Goal: Information Seeking & Learning: Learn about a topic

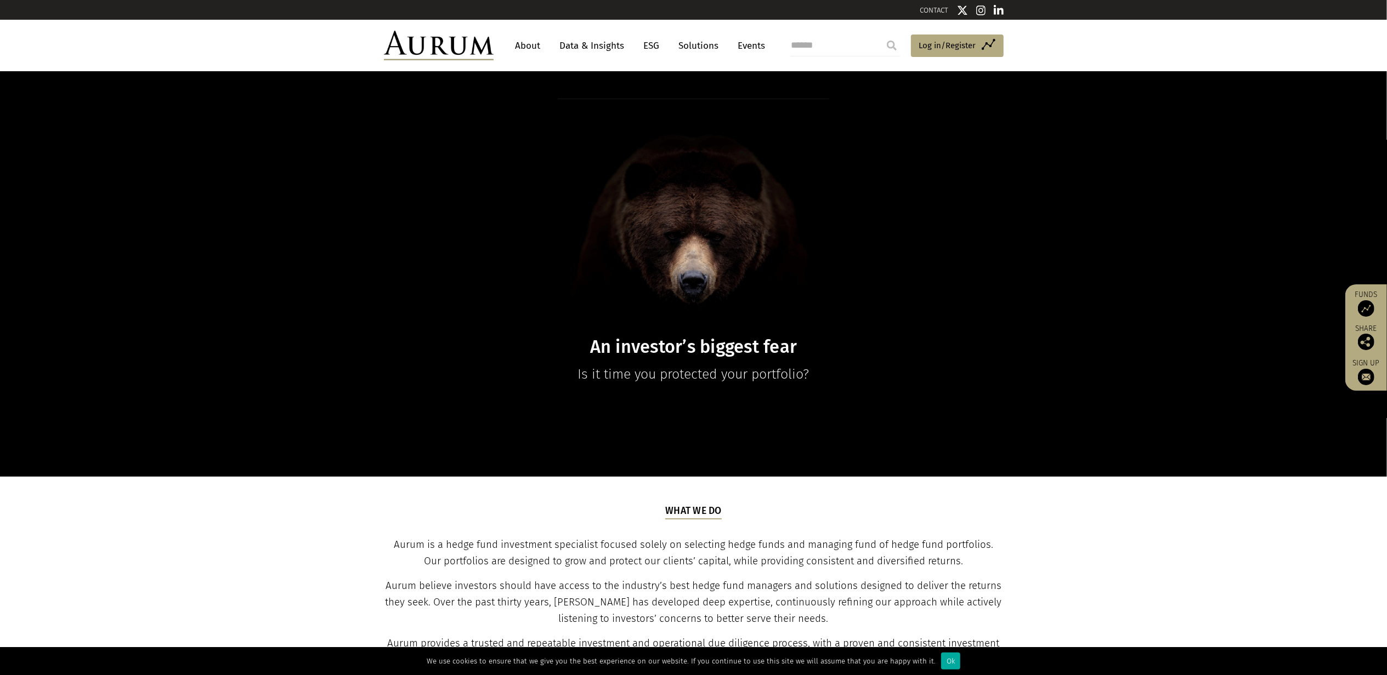
drag, startPoint x: 535, startPoint y: 42, endPoint x: 546, endPoint y: 52, distance: 14.8
click at [535, 42] on link "About" at bounding box center [528, 46] width 36 height 20
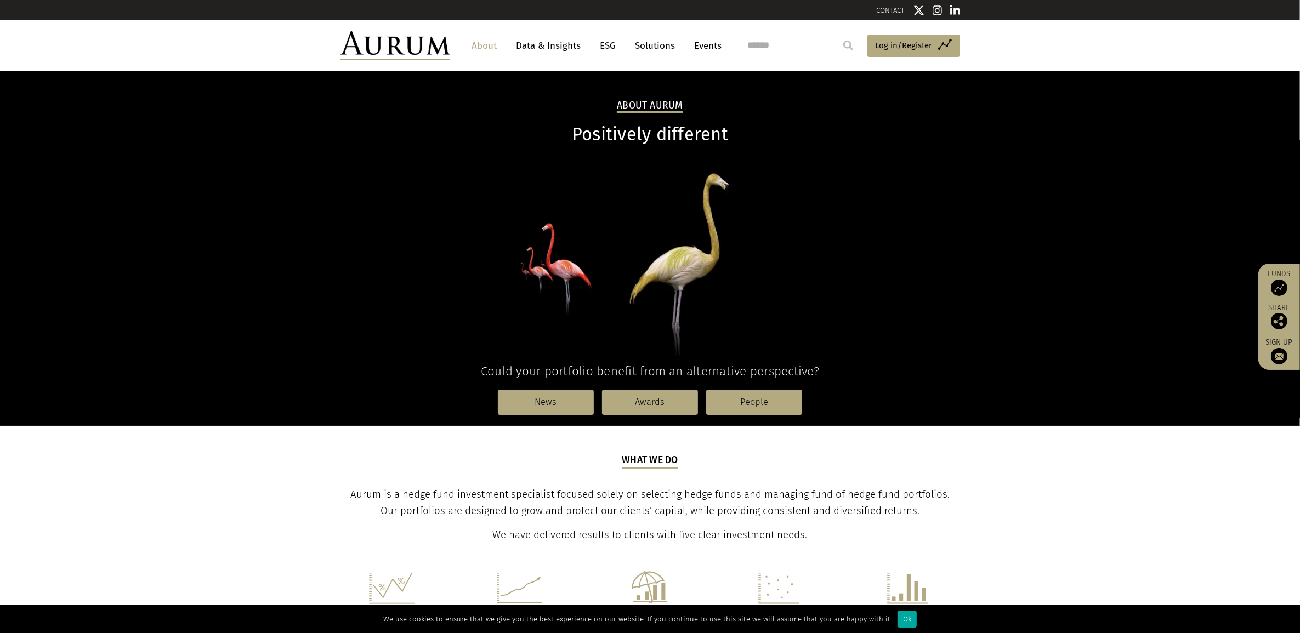
click at [485, 43] on link "About" at bounding box center [485, 46] width 36 height 20
click at [484, 47] on link "About" at bounding box center [485, 46] width 36 height 20
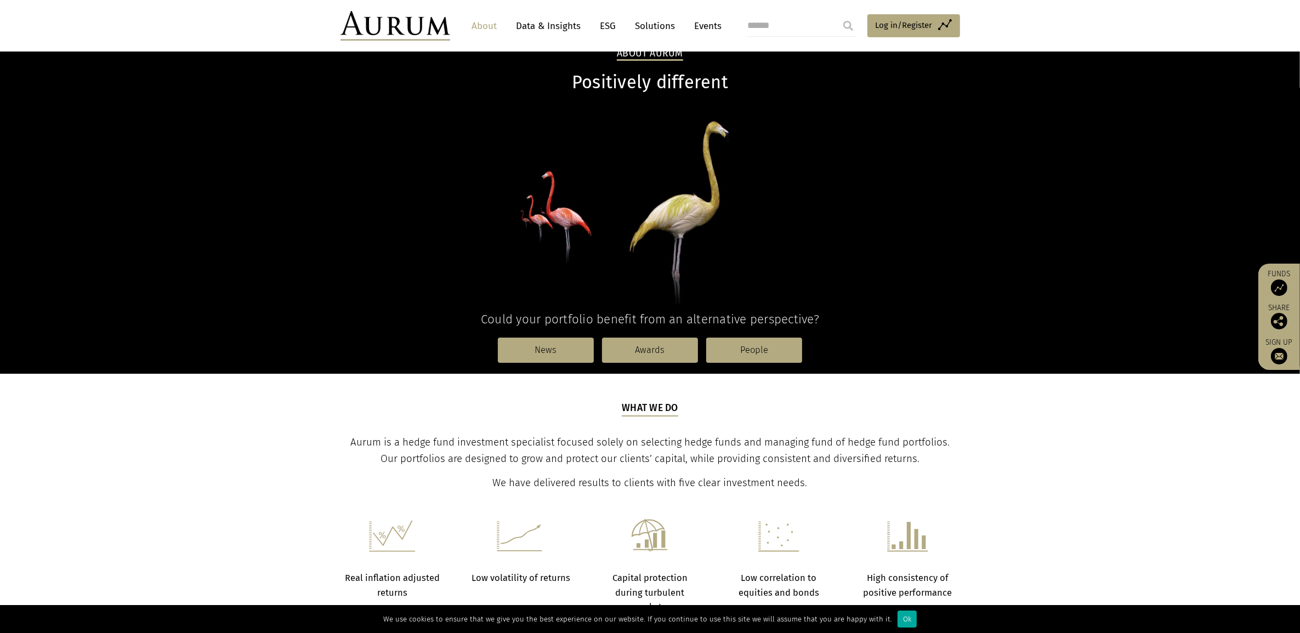
scroll to position [206, 0]
